Goal: Task Accomplishment & Management: Manage account settings

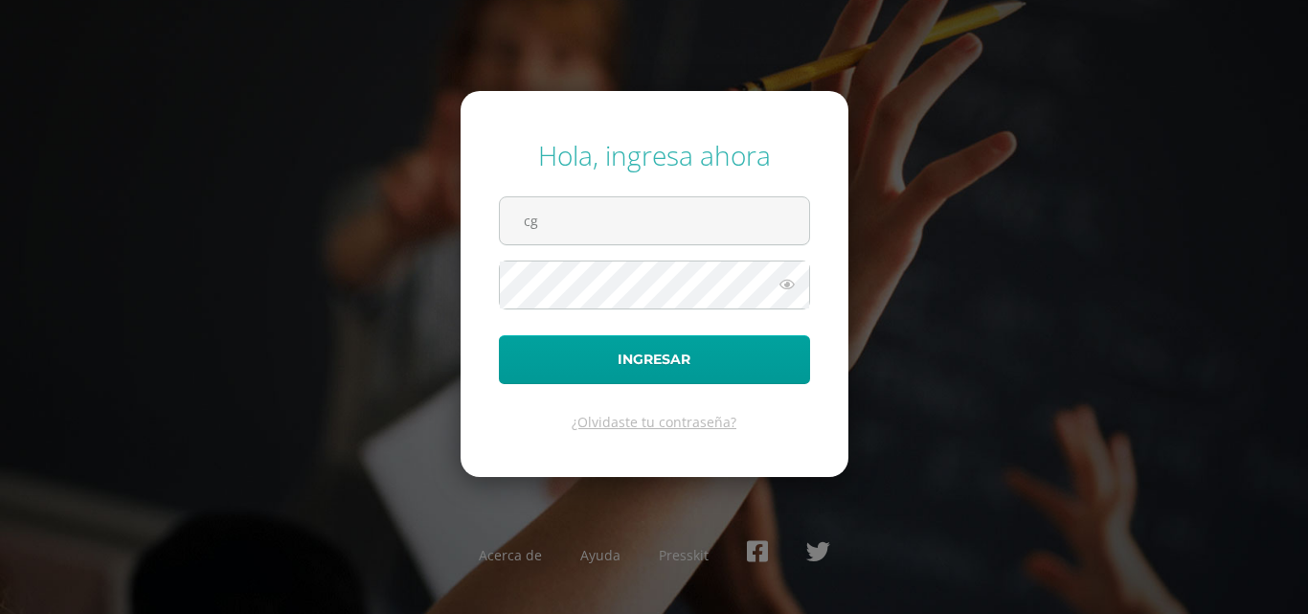
type input "cgcotiadm@sagradocorazon.edu.gt"
click at [499, 335] on button "Ingresar" at bounding box center [654, 359] width 311 height 49
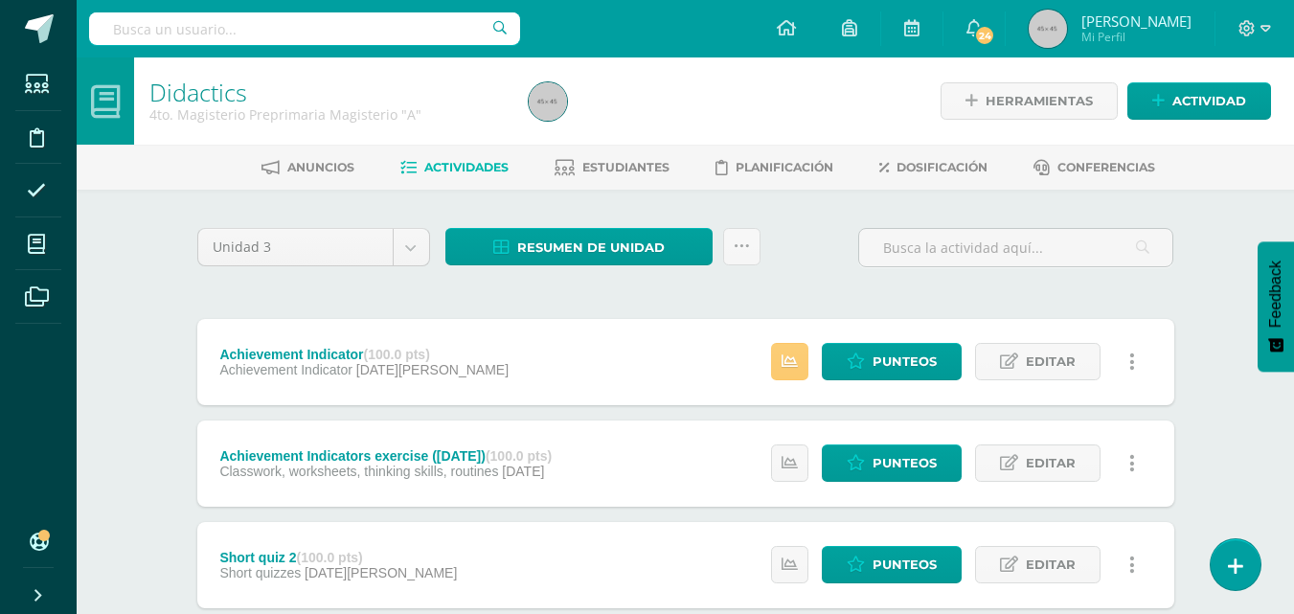
click at [591, 252] on span "Resumen de unidad" at bounding box center [590, 247] width 147 height 35
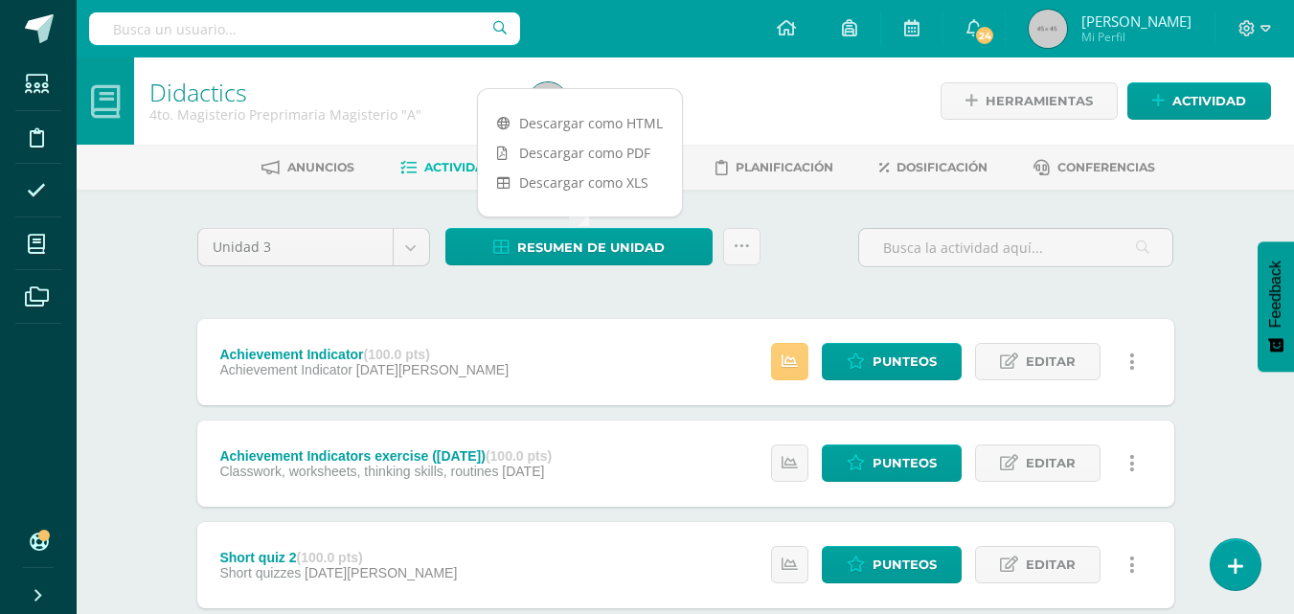
click at [599, 161] on link "Descargar como PDF" at bounding box center [580, 153] width 204 height 30
click at [833, 251] on div "Unidad 3 Unidad 1 Unidad 2 Unidad 3 Unidad 4 Resumen de unidad Subir actividade…" at bounding box center [686, 255] width 992 height 55
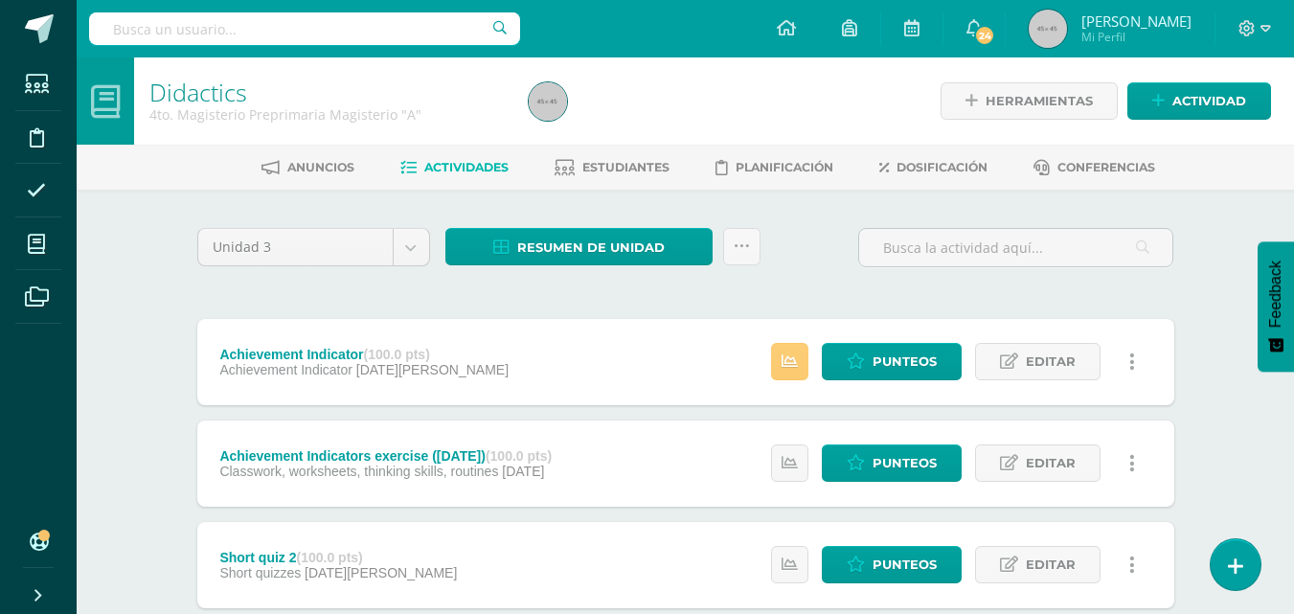
click at [461, 163] on span "Actividades" at bounding box center [466, 167] width 84 height 14
click at [602, 252] on span "Resumen de unidad" at bounding box center [590, 247] width 147 height 35
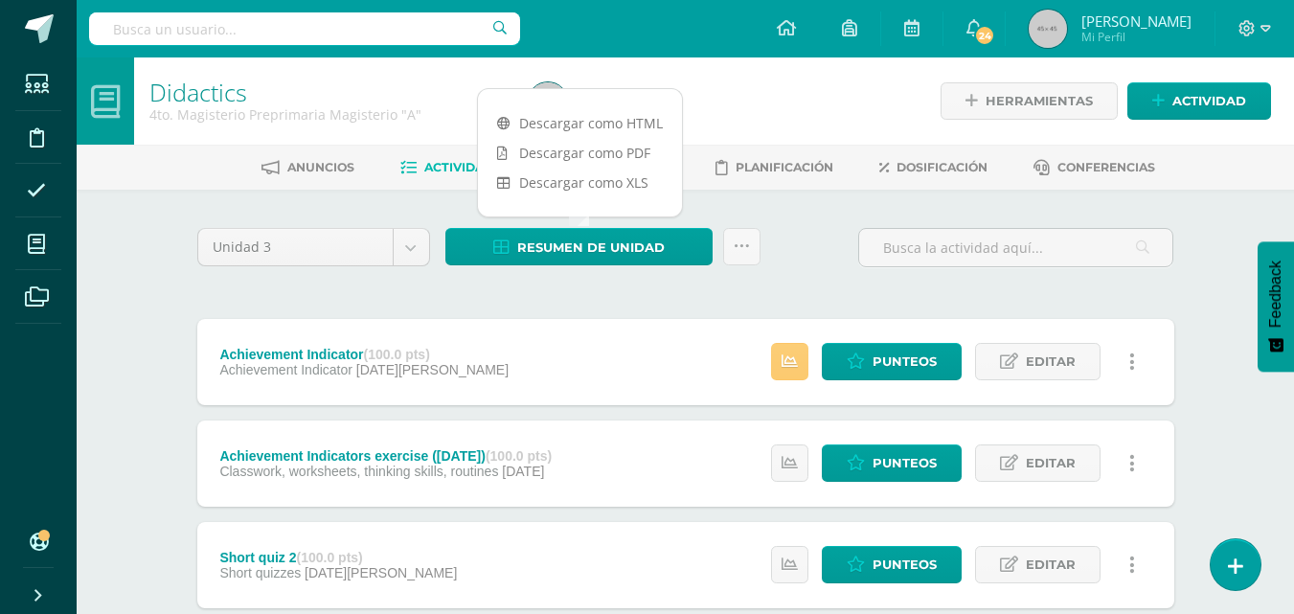
click at [600, 153] on link "Descargar como PDF" at bounding box center [580, 153] width 204 height 30
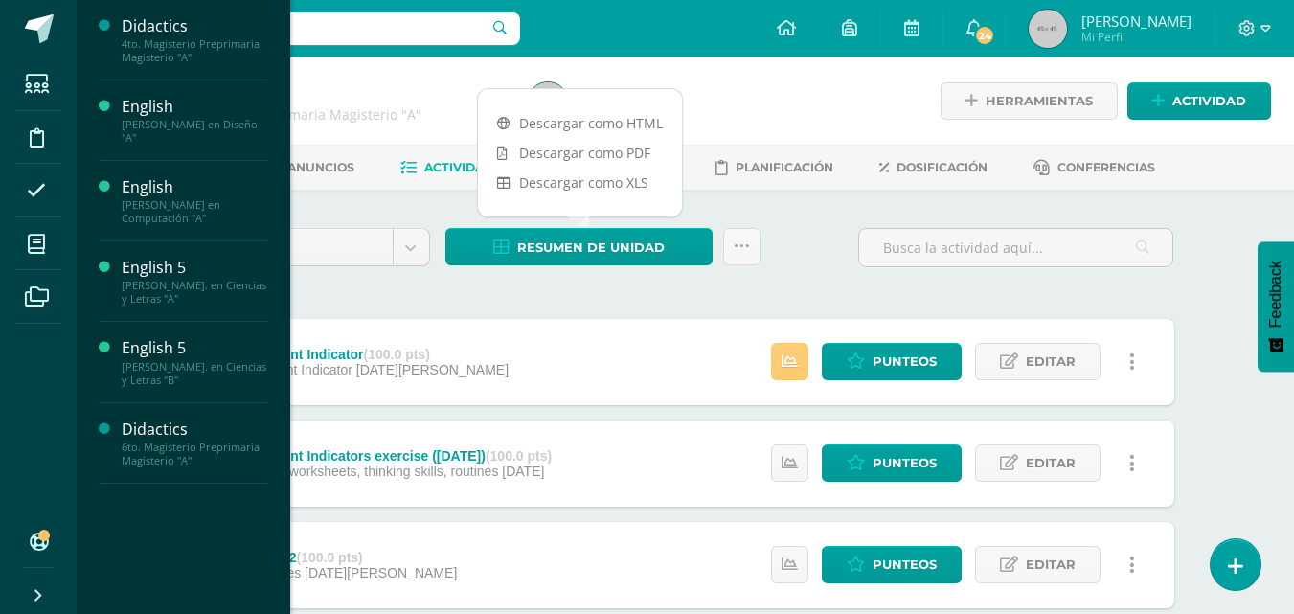
click at [154, 218] on div "[PERSON_NAME] en Computación "A"" at bounding box center [195, 211] width 146 height 27
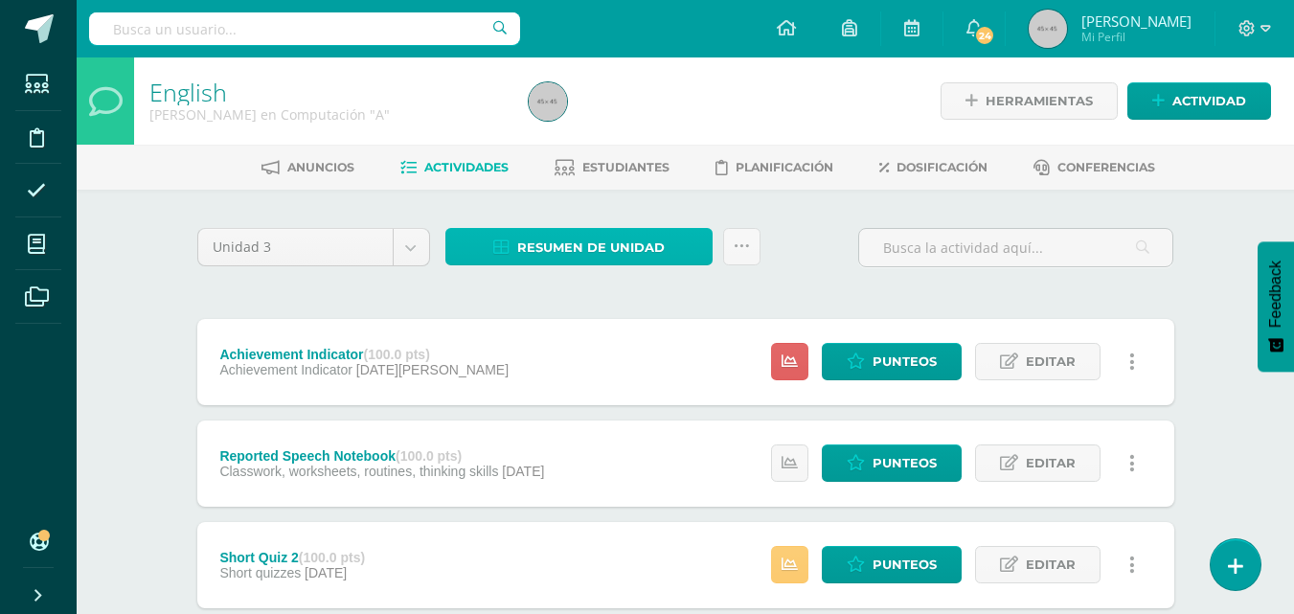
click at [610, 254] on span "Resumen de unidad" at bounding box center [590, 247] width 147 height 35
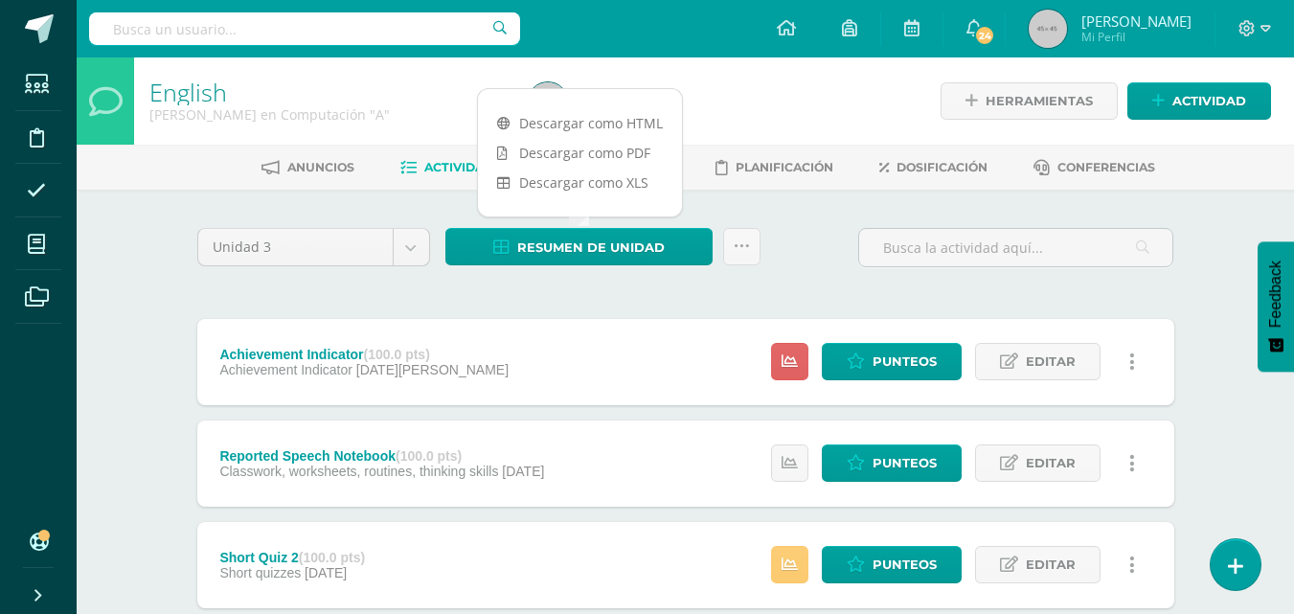
click at [578, 158] on link "Descargar como PDF" at bounding box center [580, 153] width 204 height 30
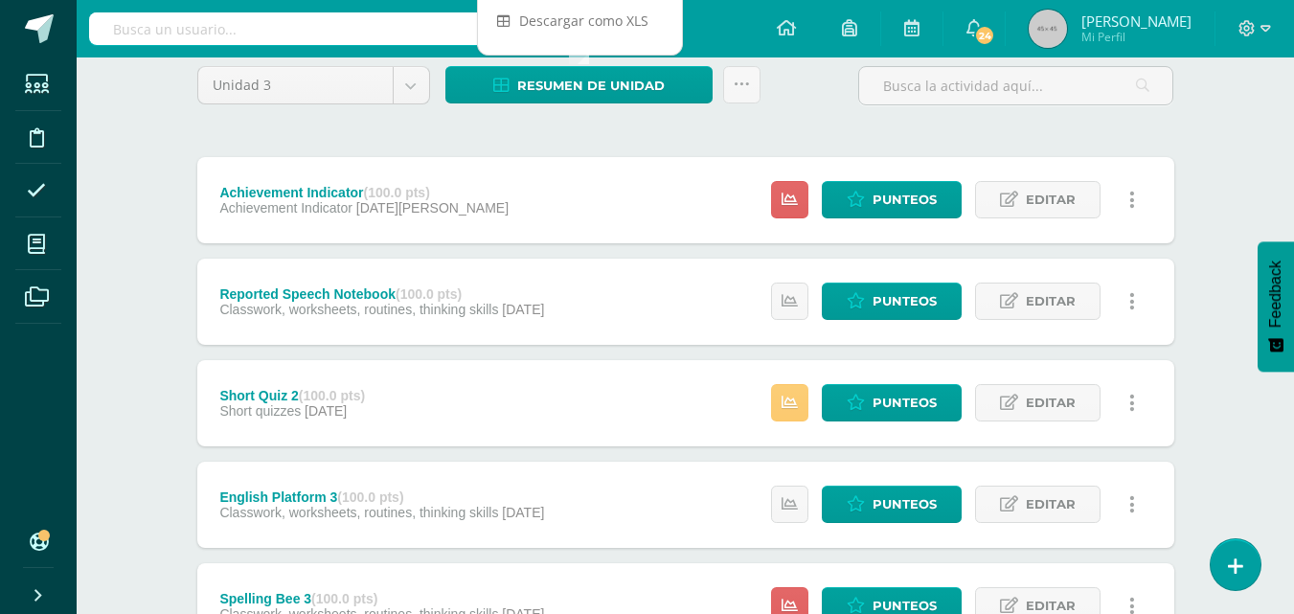
scroll to position [100, 0]
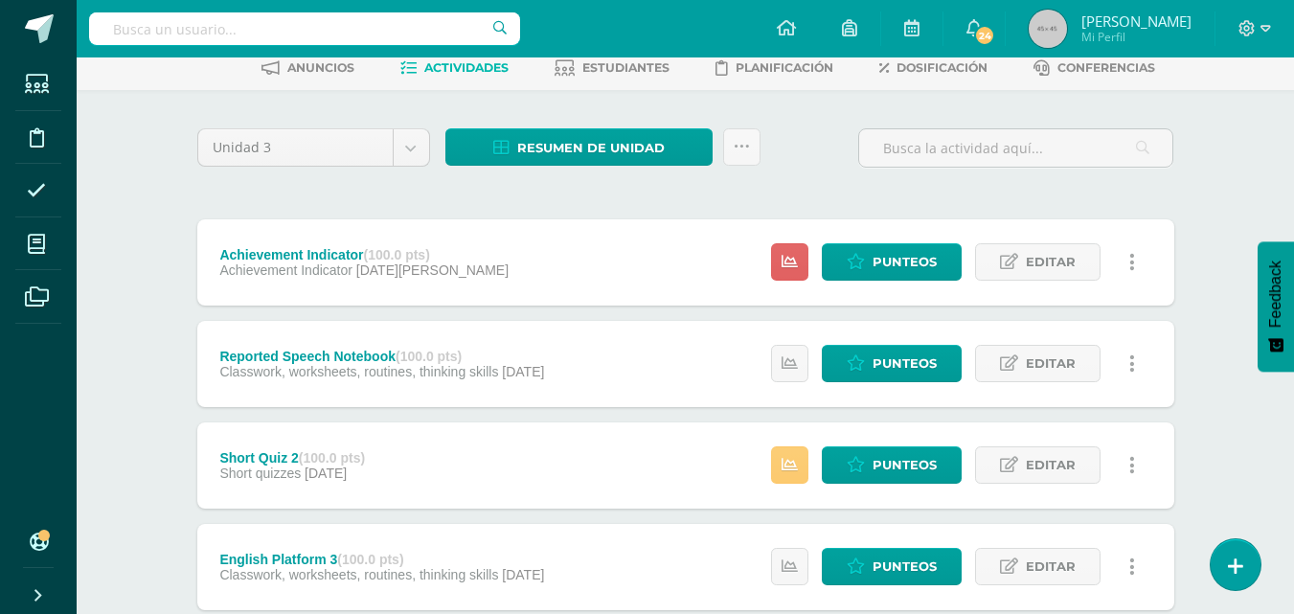
scroll to position [0, 0]
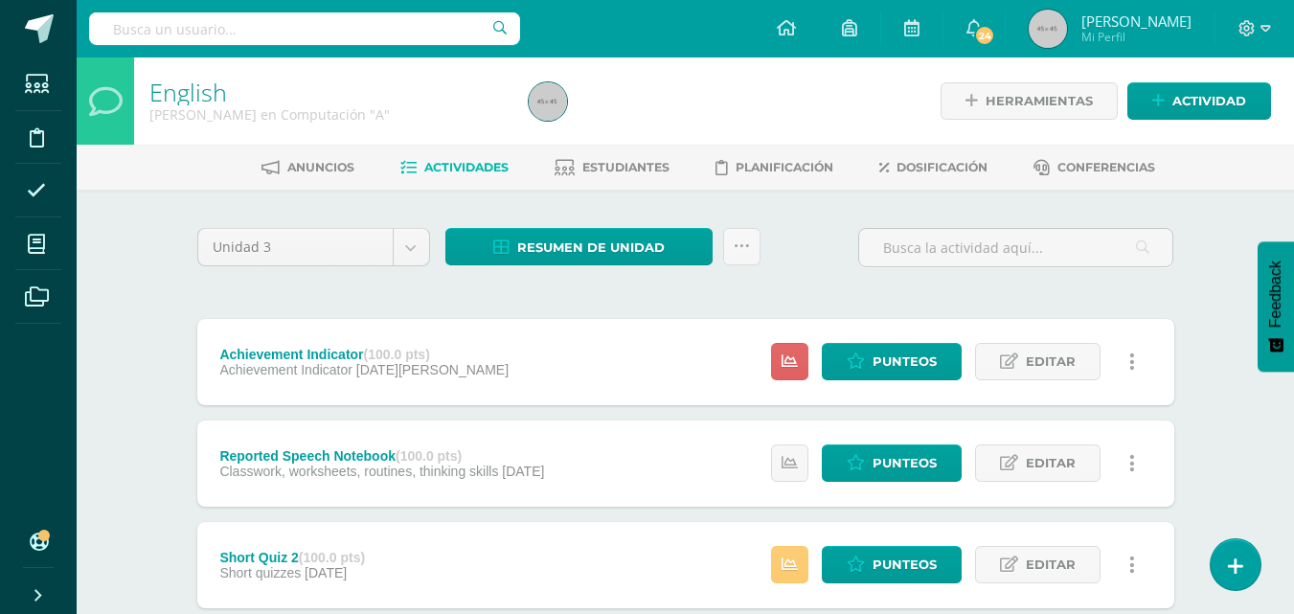
click at [605, 170] on span "Estudiantes" at bounding box center [625, 167] width 87 height 14
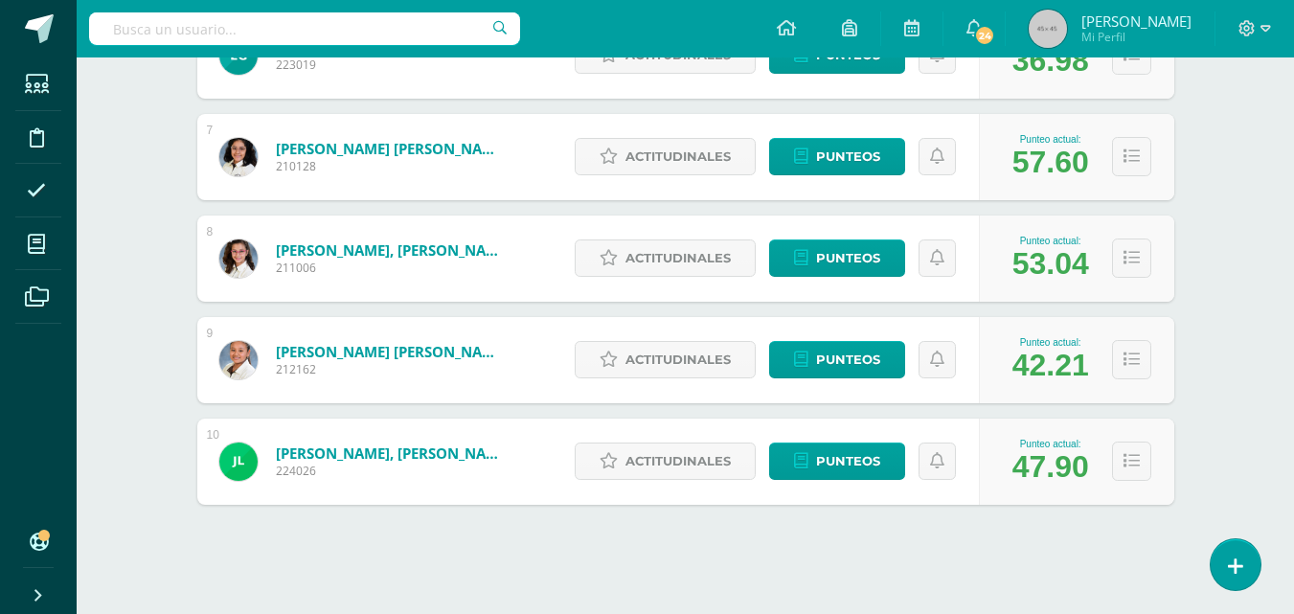
scroll to position [923, 0]
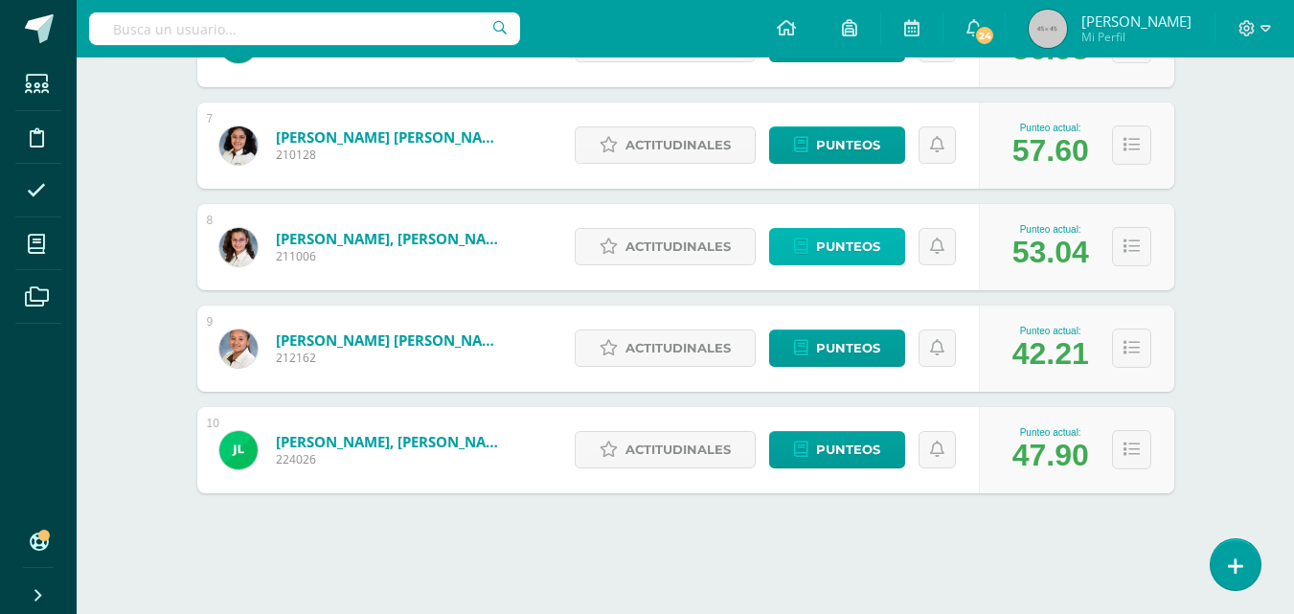
click at [853, 239] on span "Punteos" at bounding box center [848, 246] width 64 height 35
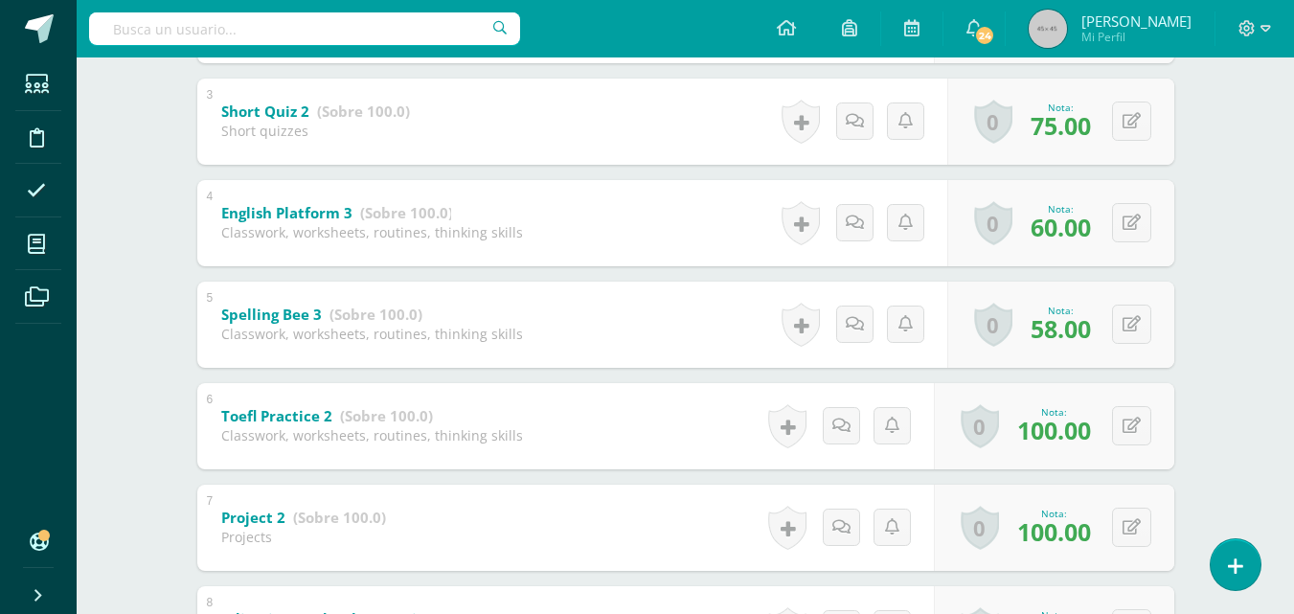
scroll to position [613, 0]
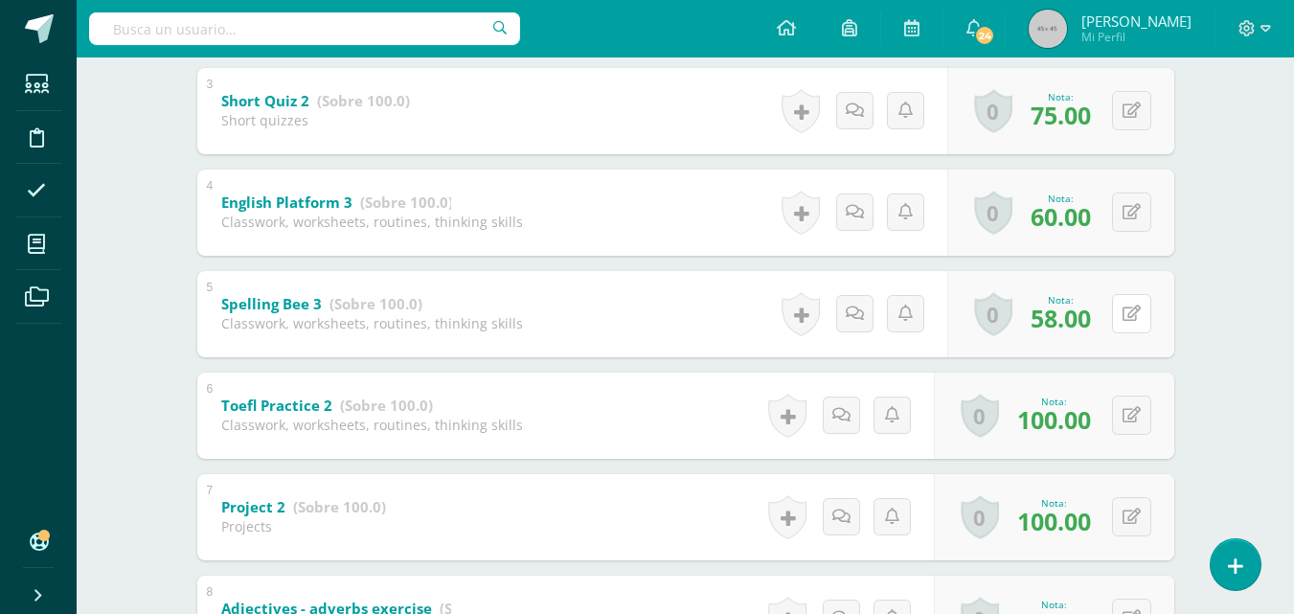
click at [1133, 303] on button at bounding box center [1131, 313] width 39 height 39
type input "100"
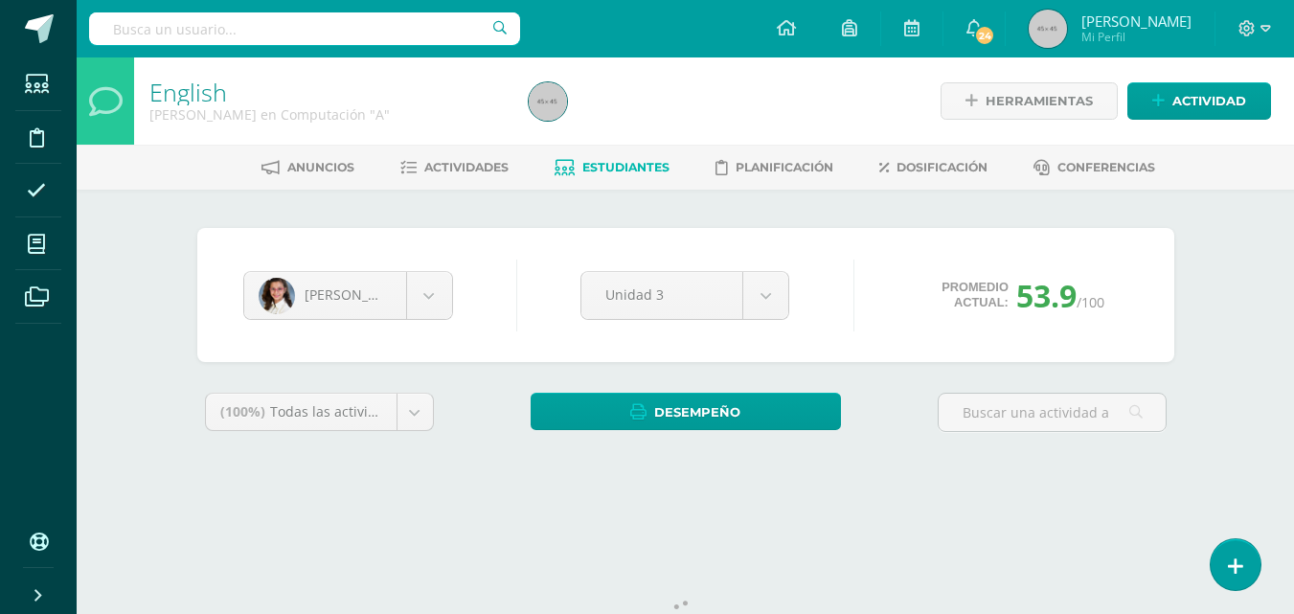
click at [1282, 494] on div "English [PERSON_NAME] en Computación "A" Herramientas Detalle de asistencias Ac…" at bounding box center [685, 286] width 1217 height 459
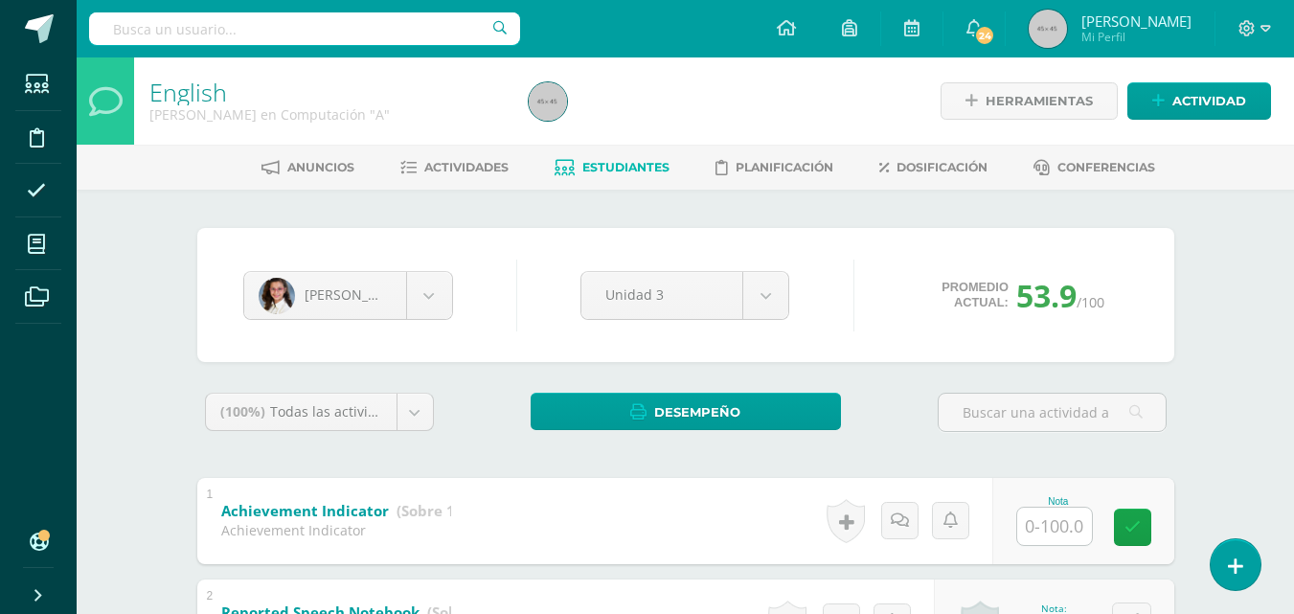
click at [436, 164] on span "Actividades" at bounding box center [466, 167] width 84 height 14
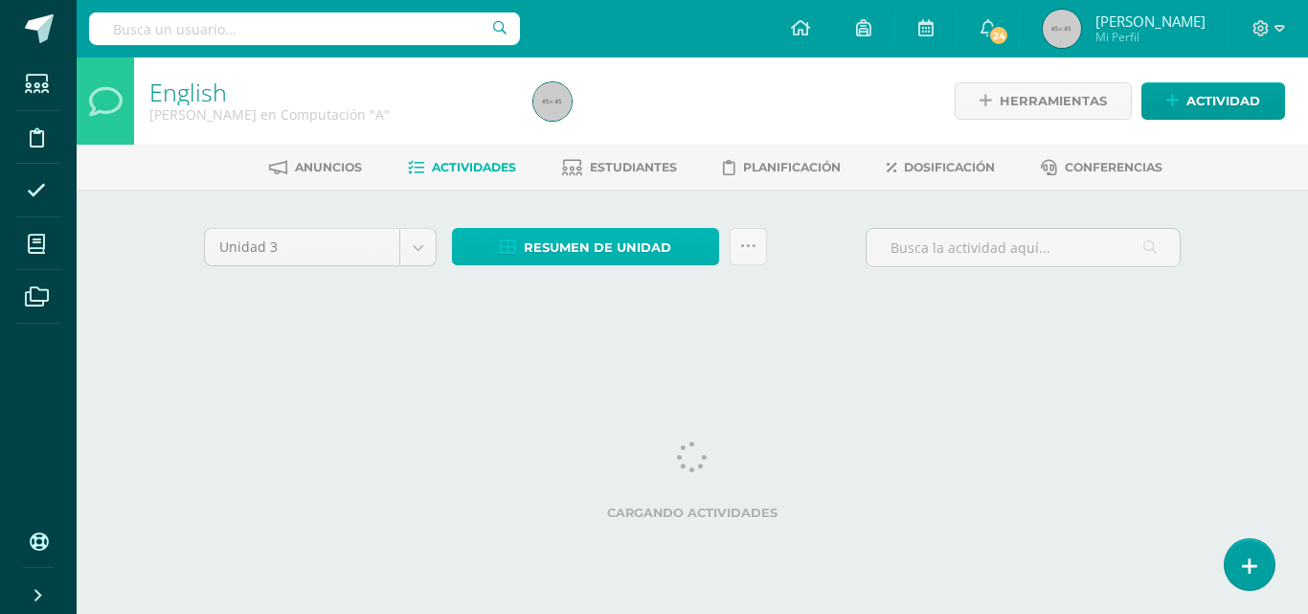
click at [586, 255] on span "Resumen de unidad" at bounding box center [597, 247] width 147 height 35
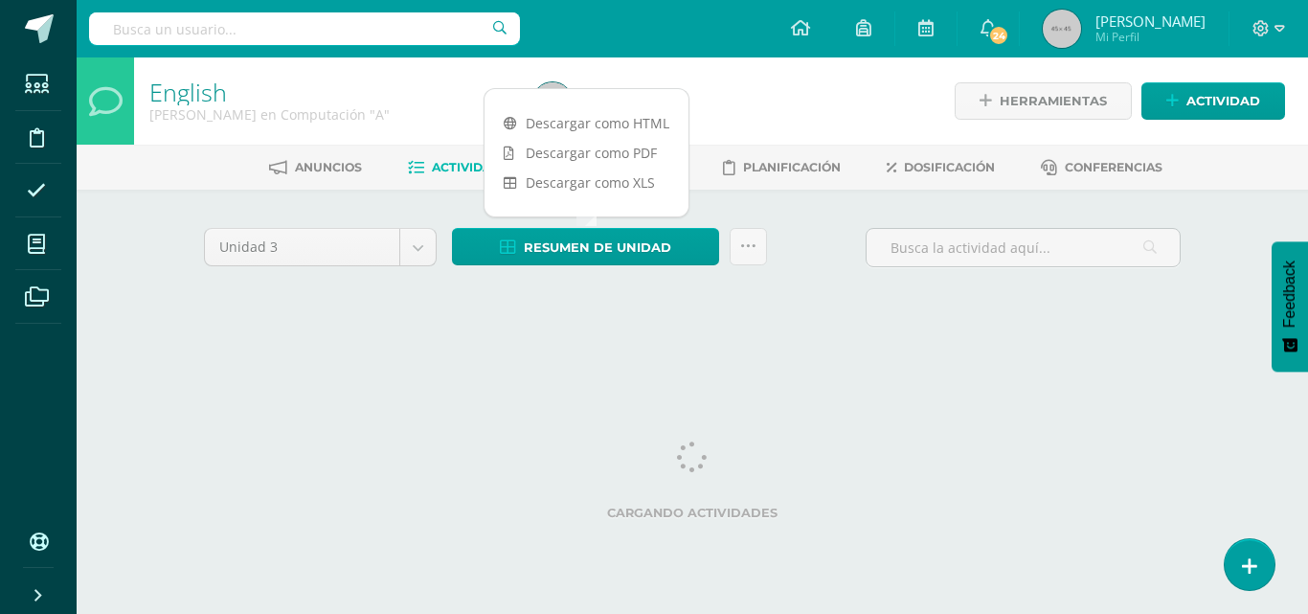
click at [606, 147] on link "Descargar como PDF" at bounding box center [587, 153] width 204 height 30
